Goal: Contribute content: Contribute content

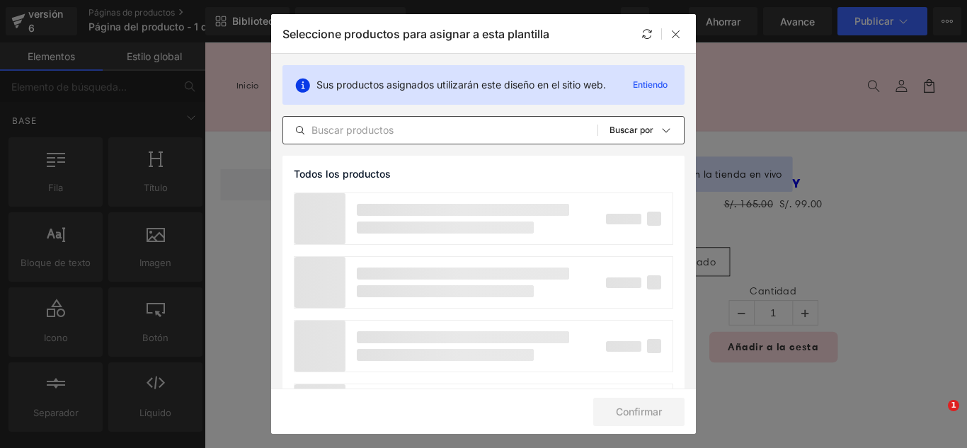
click at [396, 142] on div "Todos los productos Colecciones de Shopify Plantillas de productos Colecciones …" at bounding box center [484, 130] width 402 height 28
click at [399, 137] on input "text" at bounding box center [440, 130] width 314 height 17
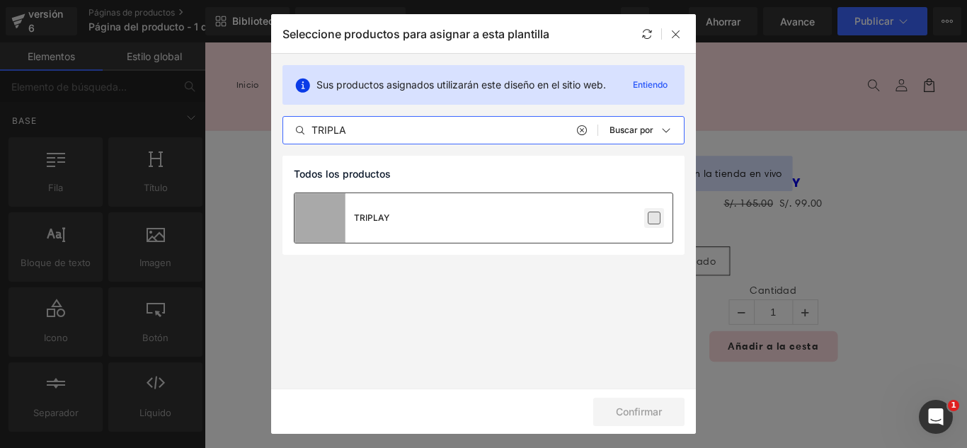
type input "TRIPLA"
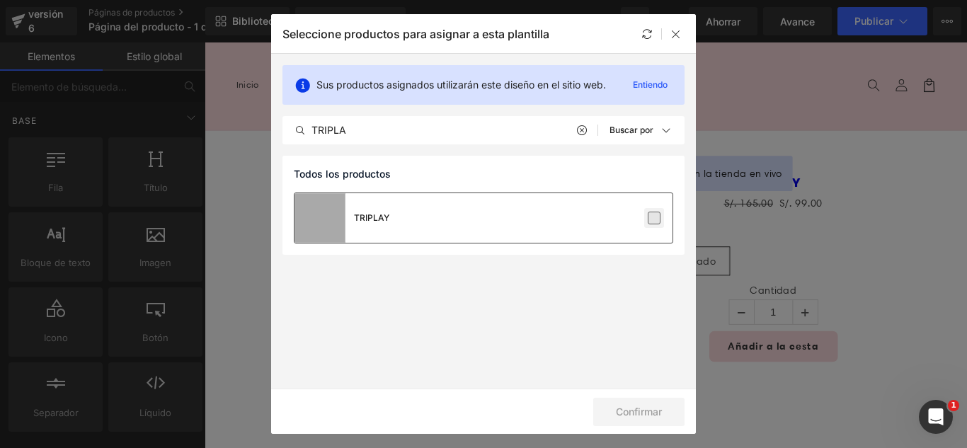
click at [659, 222] on label at bounding box center [654, 218] width 13 height 13
click at [654, 218] on input "checkbox" at bounding box center [654, 218] width 0 height 0
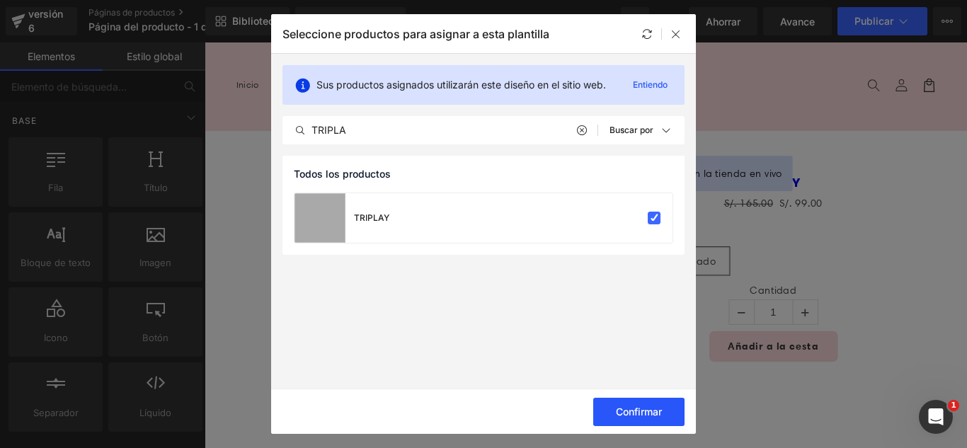
click at [659, 409] on font "Confirmar" at bounding box center [639, 412] width 46 height 12
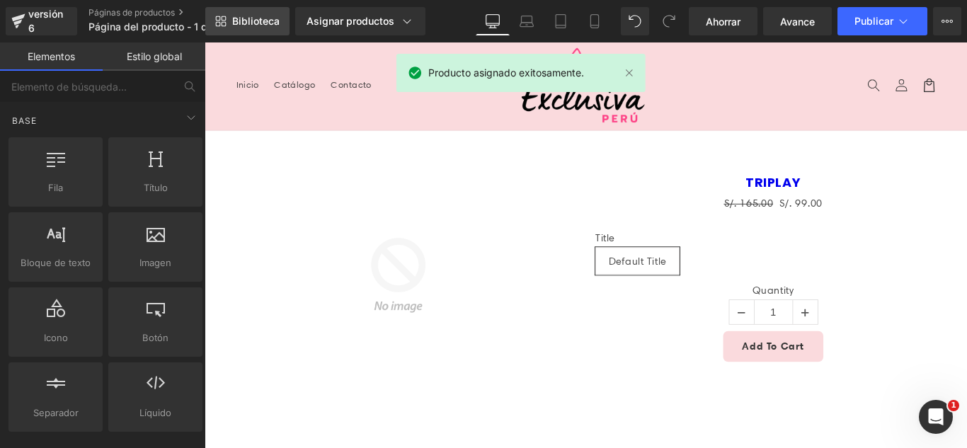
click at [281, 18] on link "Biblioteca" at bounding box center [247, 21] width 84 height 28
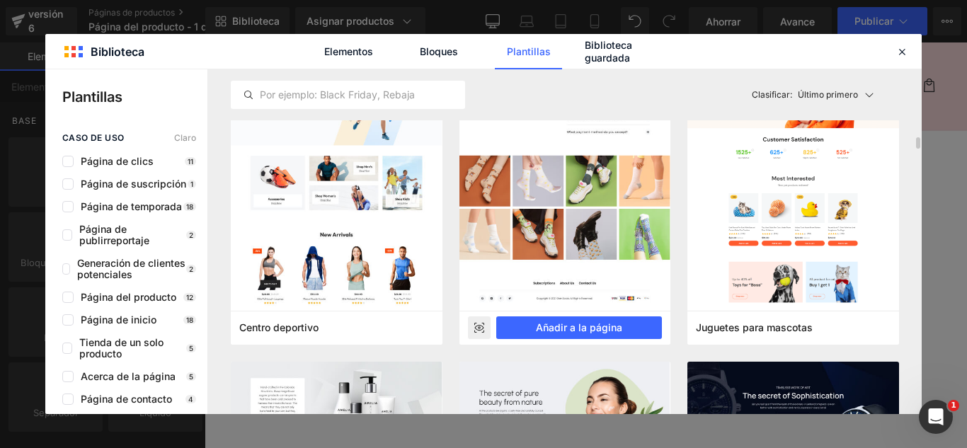
scroll to position [4037, 0]
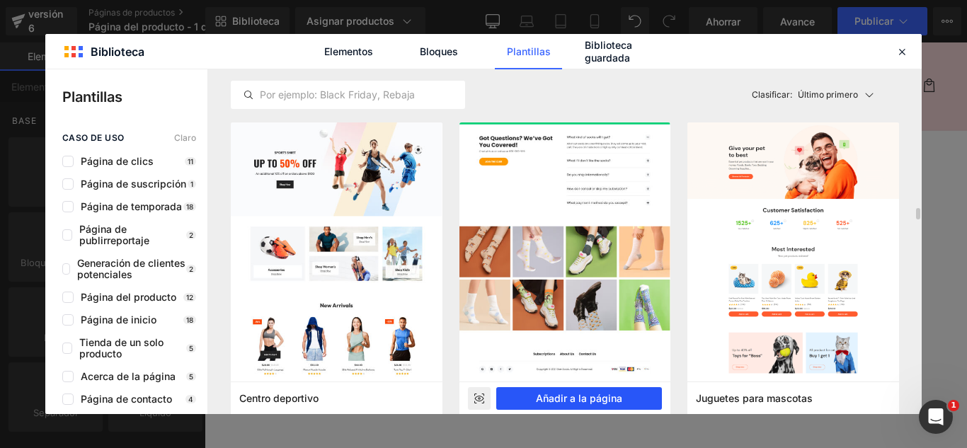
click at [593, 400] on font "Añadir a la página" at bounding box center [579, 398] width 86 height 12
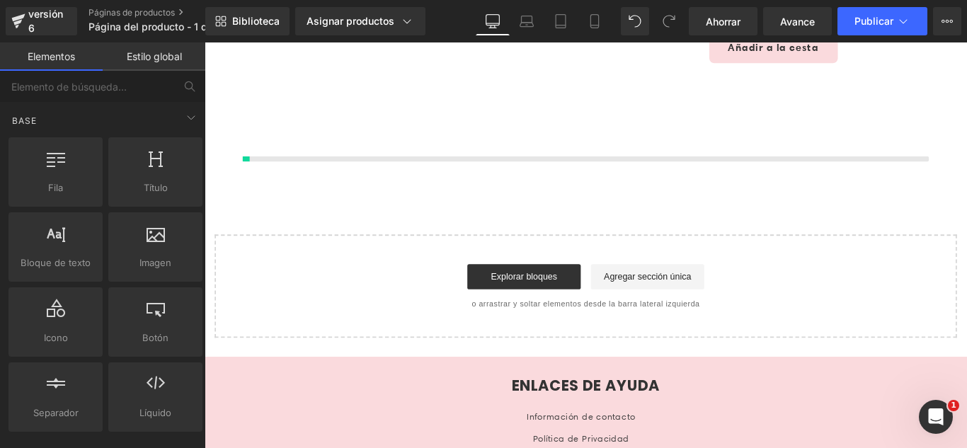
scroll to position [336, 0]
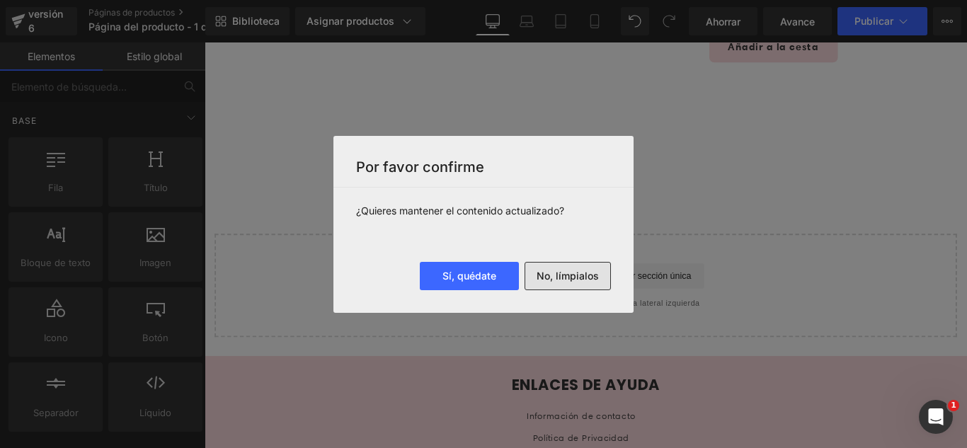
click at [561, 278] on font "No, límpialos" at bounding box center [568, 276] width 62 height 12
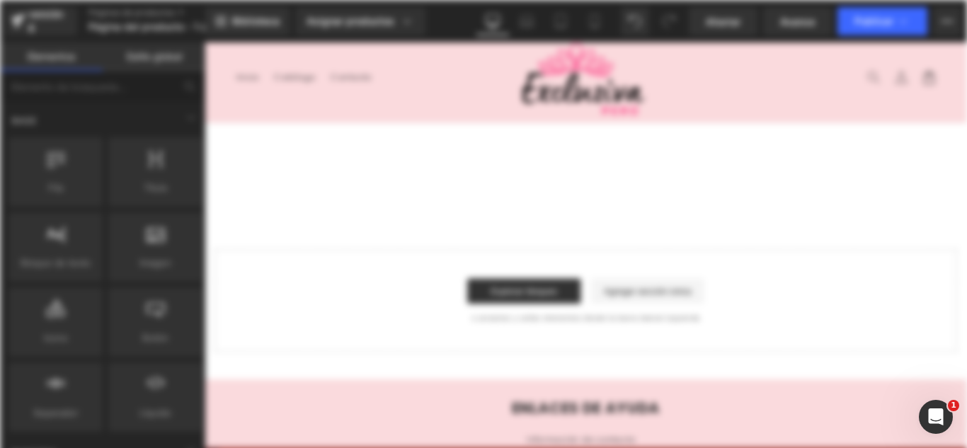
scroll to position [0, 0]
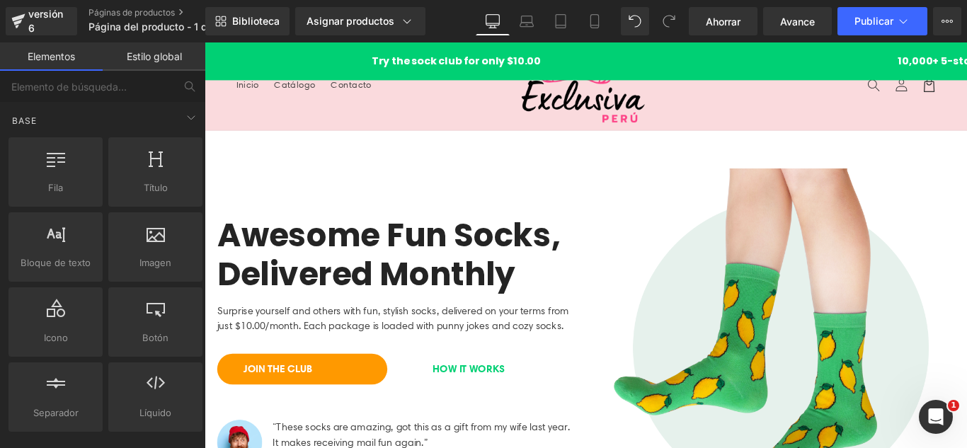
click at [291, 110] on header "Menú Inicio Catálogo Contacto Iniciar sesión Inicio Catálogo Contacto [GEOGRAPH…" at bounding box center [633, 91] width 857 height 98
click at [324, 104] on link "Catálogo" at bounding box center [307, 90] width 64 height 30
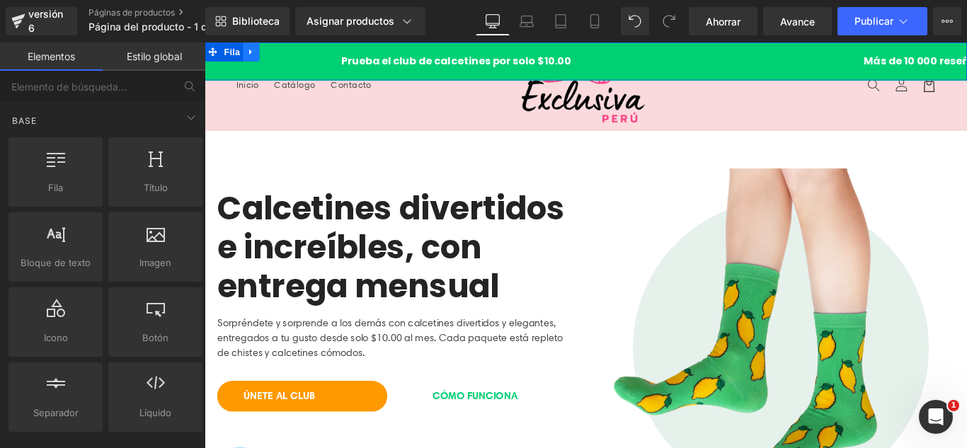
click at [253, 51] on icon at bounding box center [257, 53] width 10 height 11
click at [294, 57] on icon at bounding box center [294, 53] width 10 height 10
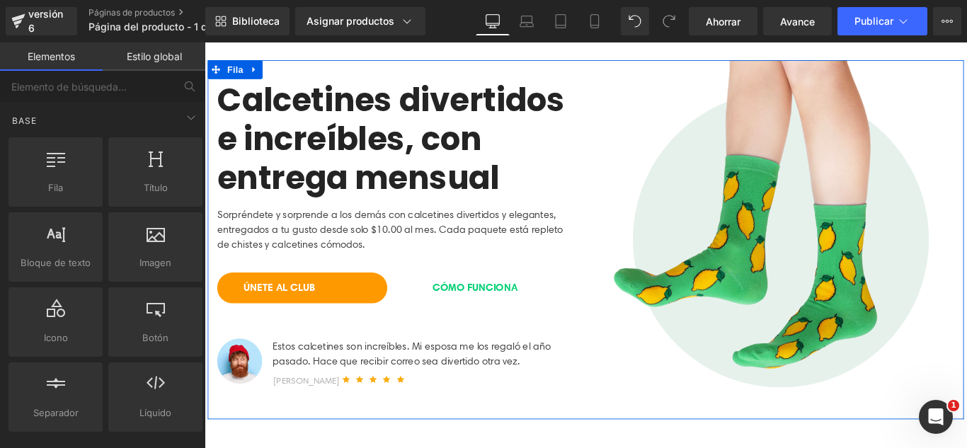
scroll to position [142, 0]
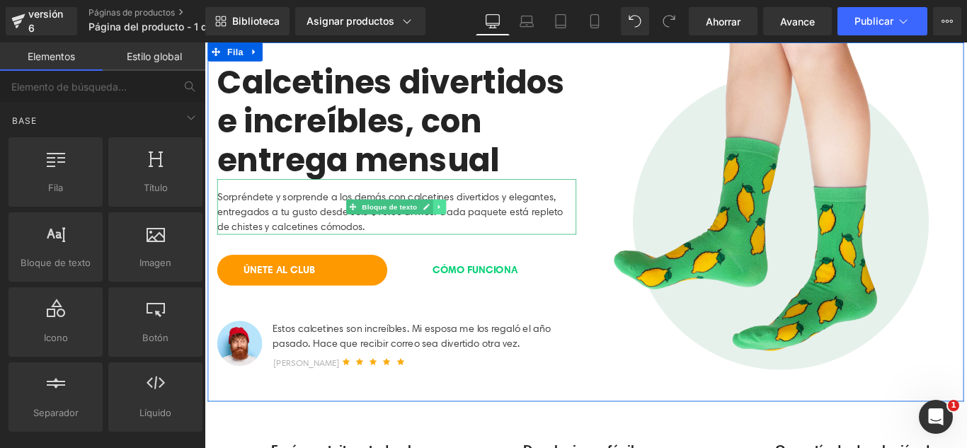
click at [466, 227] on icon at bounding box center [469, 227] width 8 height 8
click at [472, 223] on icon at bounding box center [476, 227] width 8 height 8
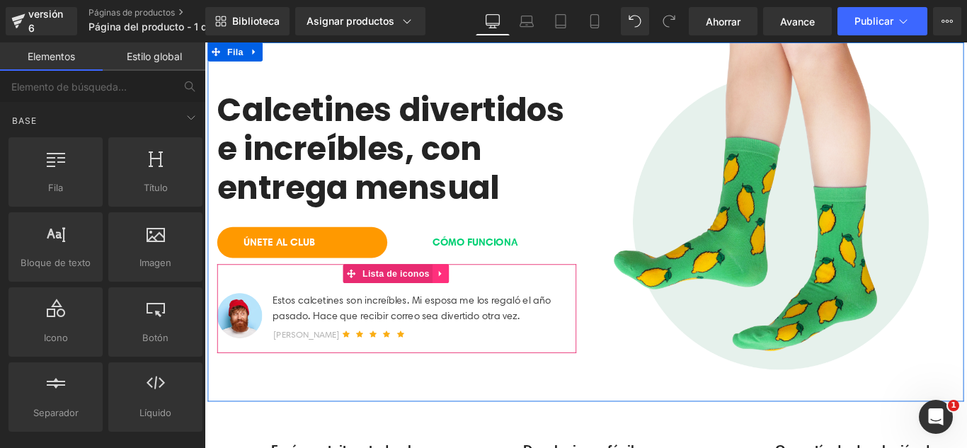
click at [466, 306] on icon at bounding box center [470, 302] width 10 height 11
click at [474, 307] on icon at bounding box center [479, 302] width 10 height 10
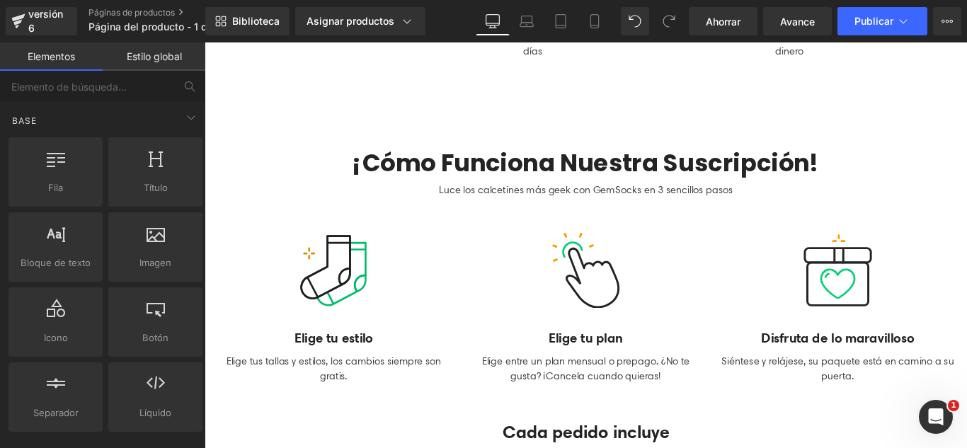
scroll to position [708, 0]
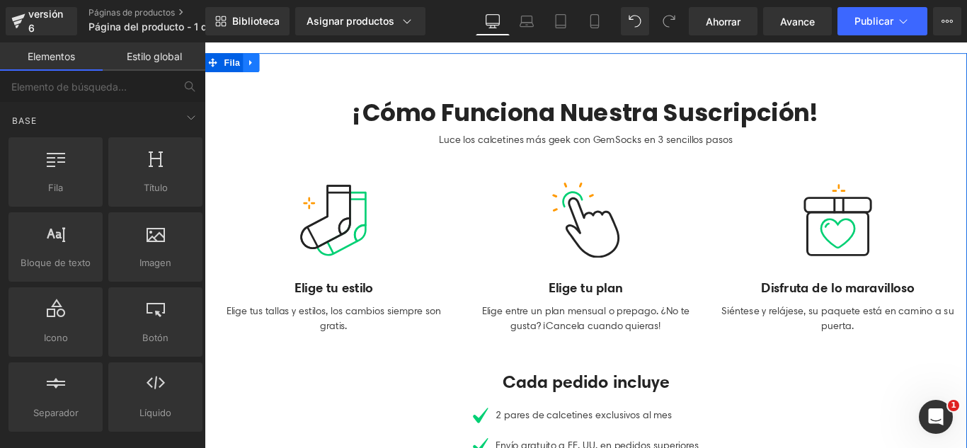
click at [253, 65] on icon at bounding box center [257, 64] width 10 height 11
click at [290, 63] on icon at bounding box center [294, 65] width 10 height 10
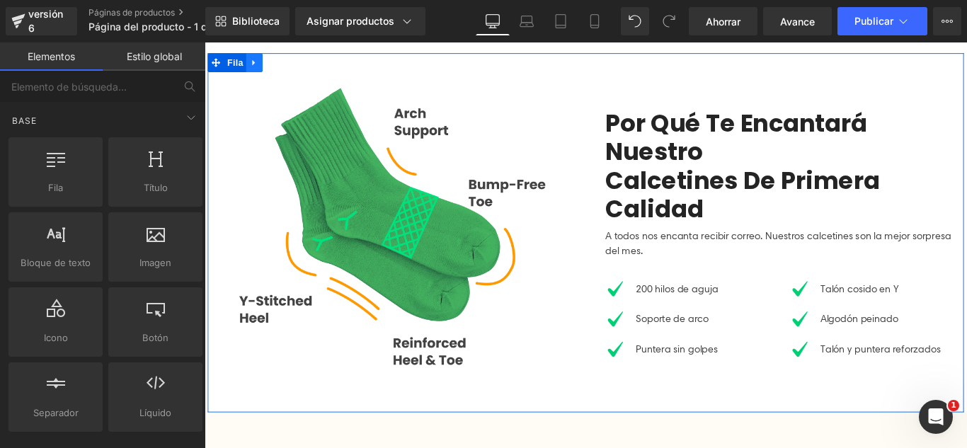
click at [258, 61] on icon at bounding box center [261, 64] width 10 height 11
click at [288, 62] on link at bounding box center [297, 65] width 18 height 21
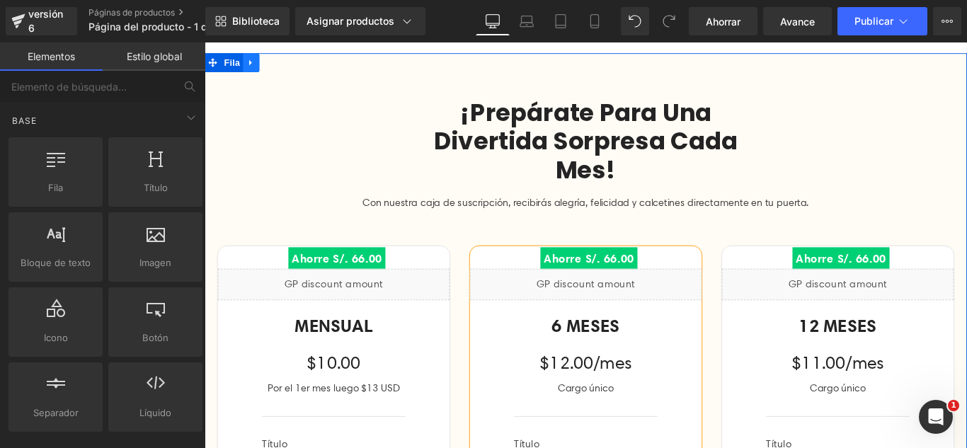
click at [254, 67] on icon at bounding box center [257, 64] width 10 height 11
click at [289, 62] on icon at bounding box center [294, 65] width 10 height 10
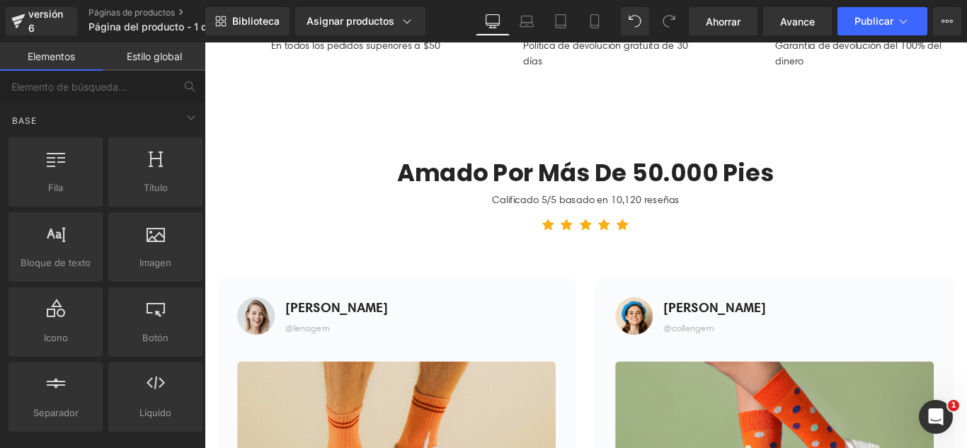
scroll to position [637, 0]
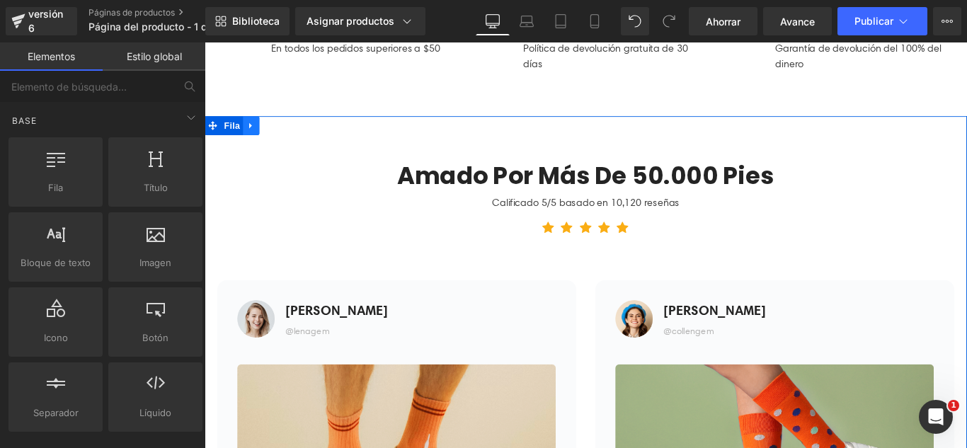
click at [255, 135] on icon at bounding box center [256, 136] width 3 height 6
click at [289, 133] on icon at bounding box center [294, 136] width 10 height 10
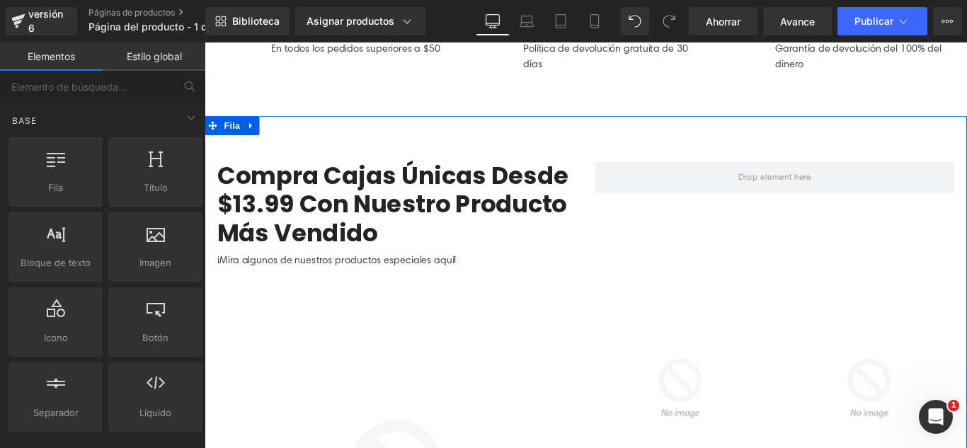
click at [254, 130] on icon at bounding box center [257, 135] width 10 height 11
click at [289, 131] on icon at bounding box center [294, 136] width 10 height 10
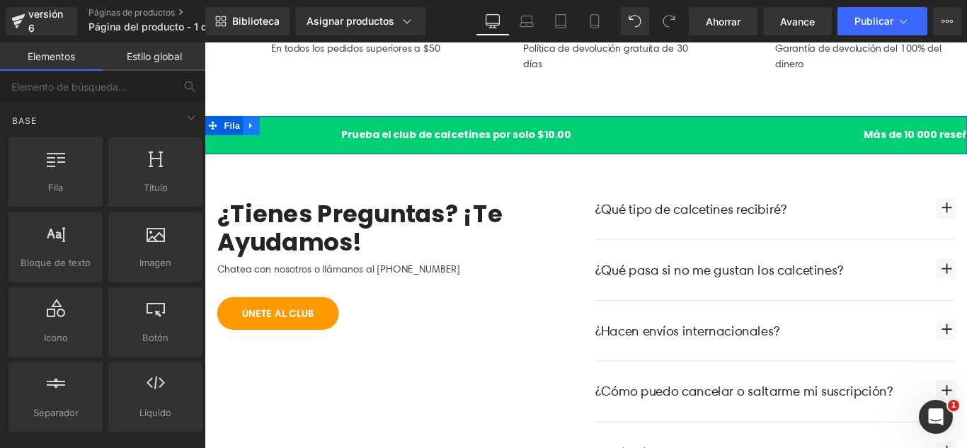
click at [248, 140] on link at bounding box center [257, 135] width 18 height 21
click at [289, 133] on icon at bounding box center [294, 136] width 10 height 10
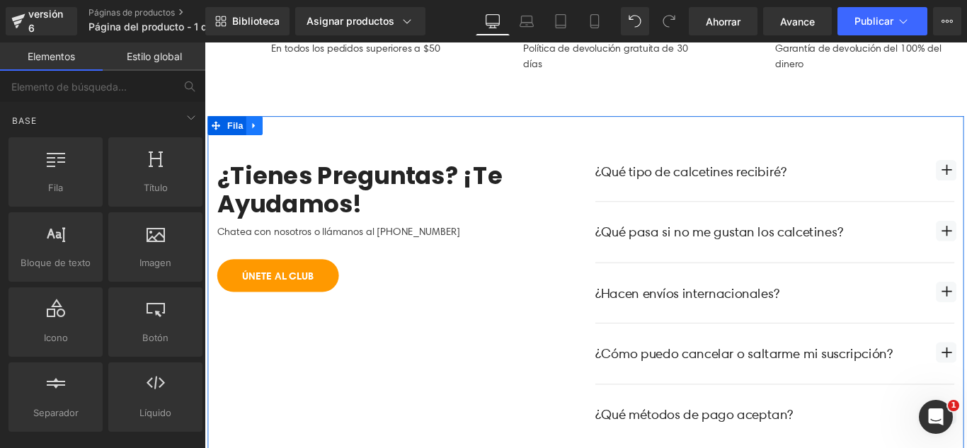
click at [260, 135] on icon at bounding box center [261, 135] width 10 height 11
click at [288, 133] on link at bounding box center [297, 135] width 18 height 21
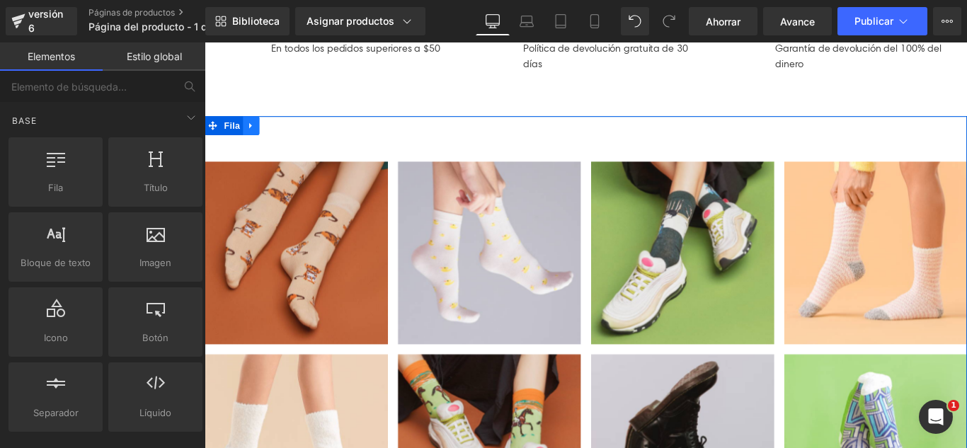
click at [252, 143] on link at bounding box center [257, 135] width 18 height 21
click at [291, 138] on icon at bounding box center [294, 135] width 10 height 11
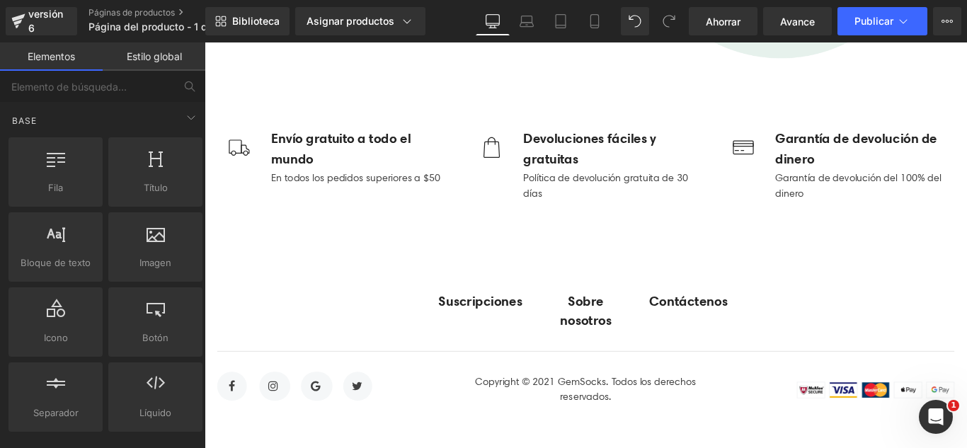
scroll to position [488, 0]
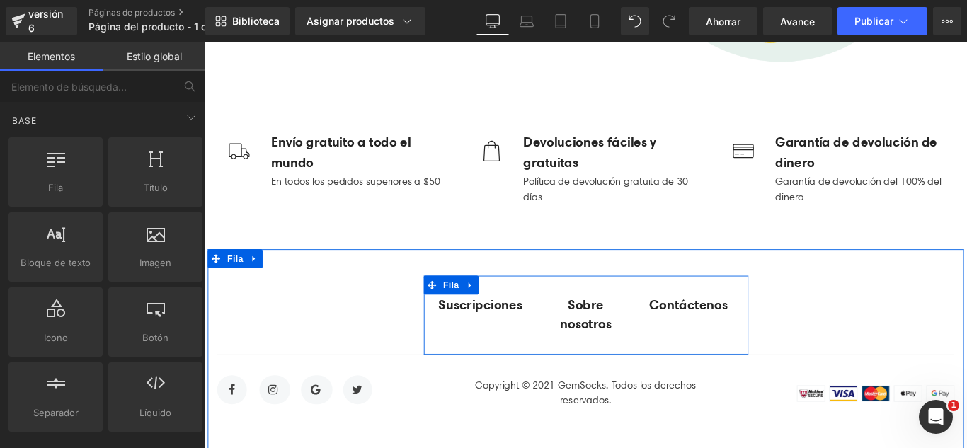
click at [499, 309] on icon at bounding box center [504, 314] width 10 height 11
click at [531, 309] on link at bounding box center [540, 315] width 18 height 21
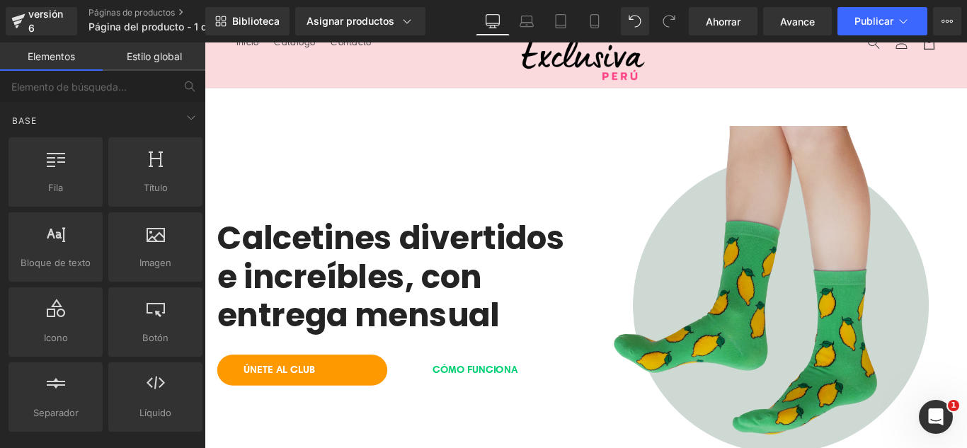
scroll to position [0, 0]
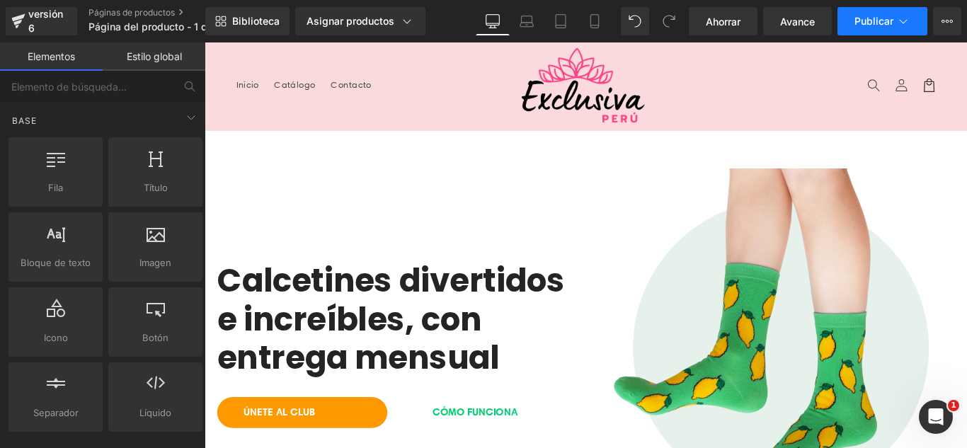
click at [868, 24] on font "Publicar" at bounding box center [874, 21] width 39 height 12
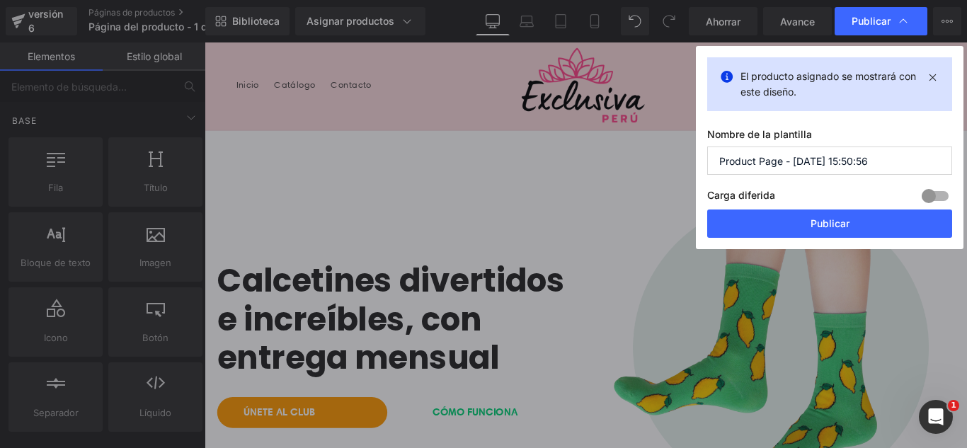
click at [881, 162] on input "Product Page - [DATE] 15:50:56" at bounding box center [829, 161] width 245 height 28
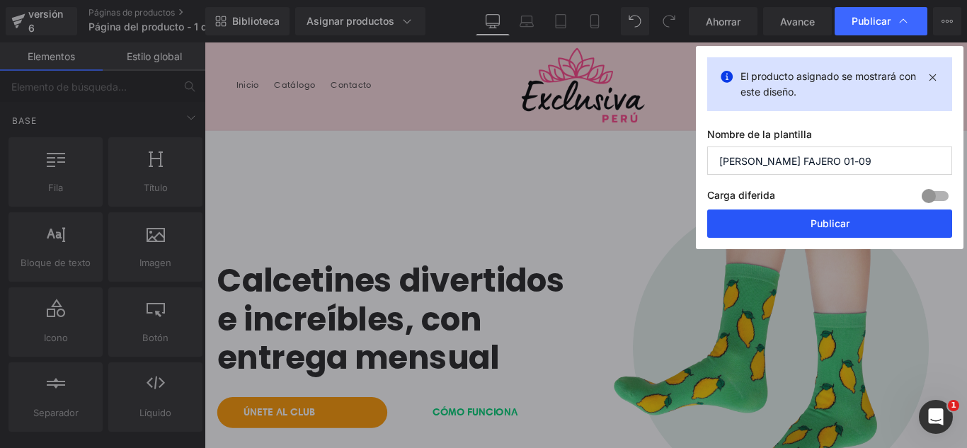
type input "[PERSON_NAME] FAJERO 01-09"
click at [854, 217] on button "Publicar" at bounding box center [829, 224] width 245 height 28
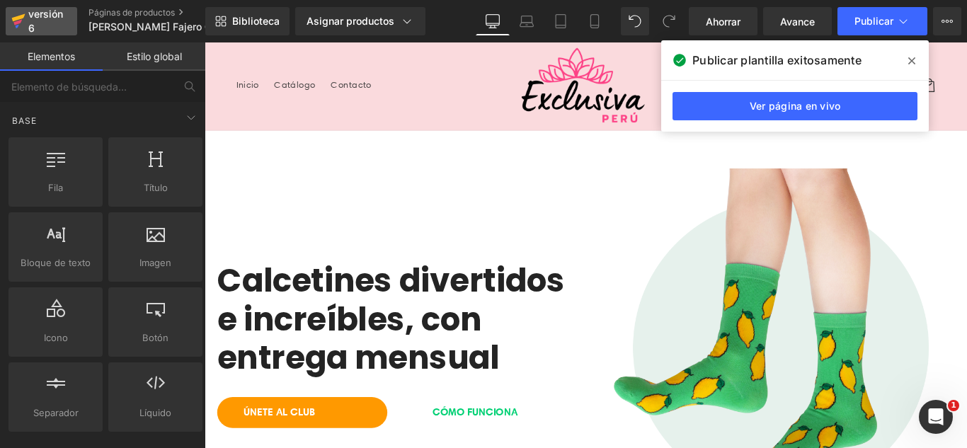
click at [52, 24] on div "versión 6" at bounding box center [46, 21] width 43 height 33
